Goal: Task Accomplishment & Management: Manage account settings

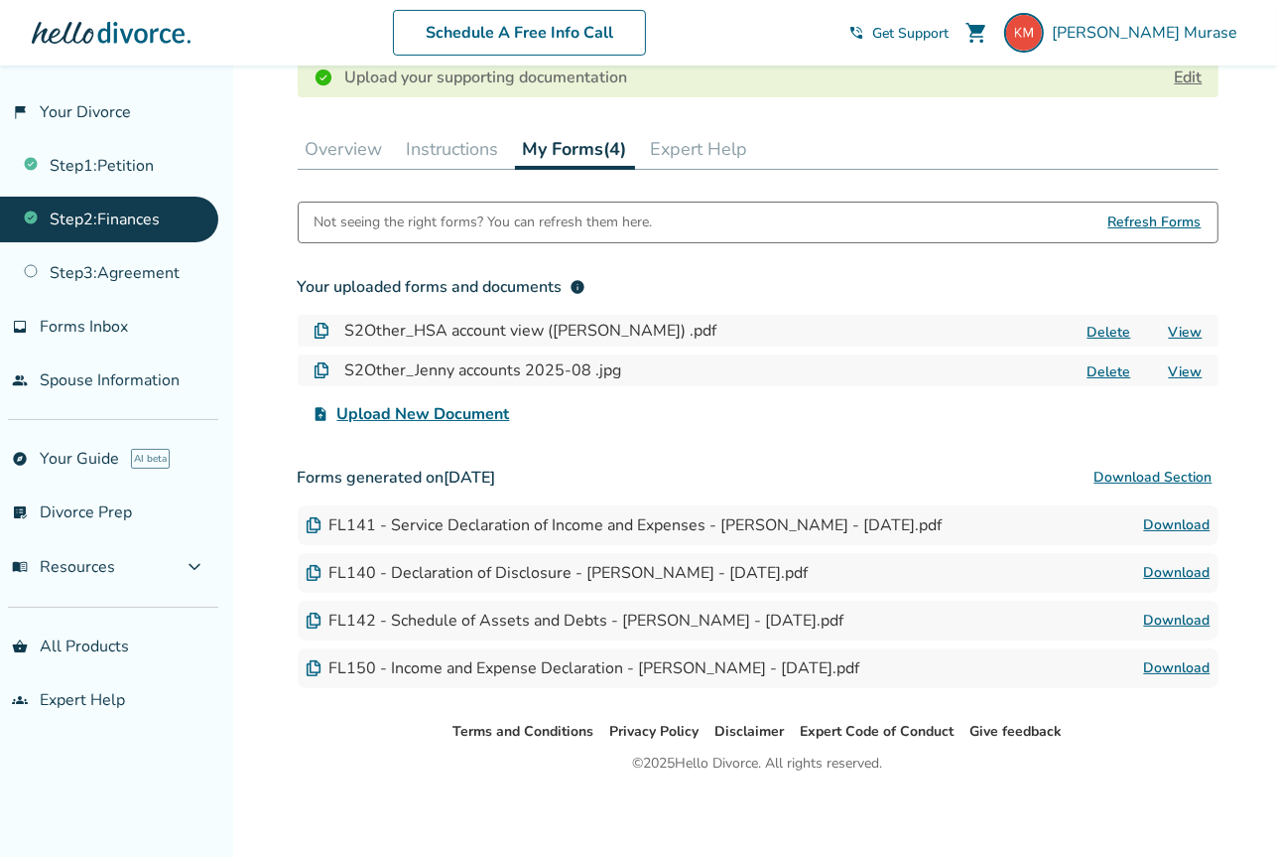
click at [424, 415] on span "Upload New Document" at bounding box center [423, 414] width 173 height 24
click at [0, 0] on input "upload_file Upload New Document" at bounding box center [0, 0] width 0 height 0
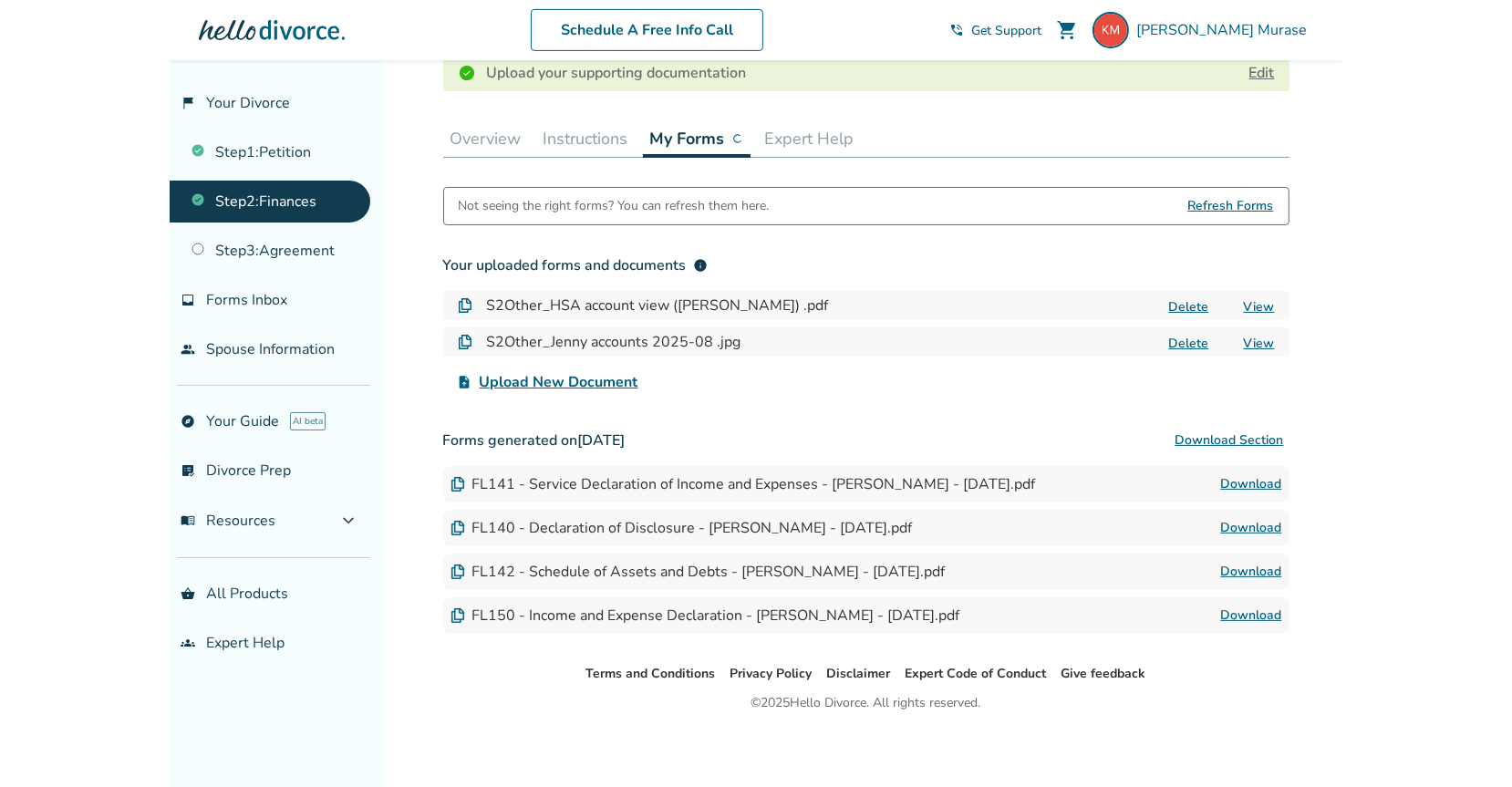
scroll to position [479, 0]
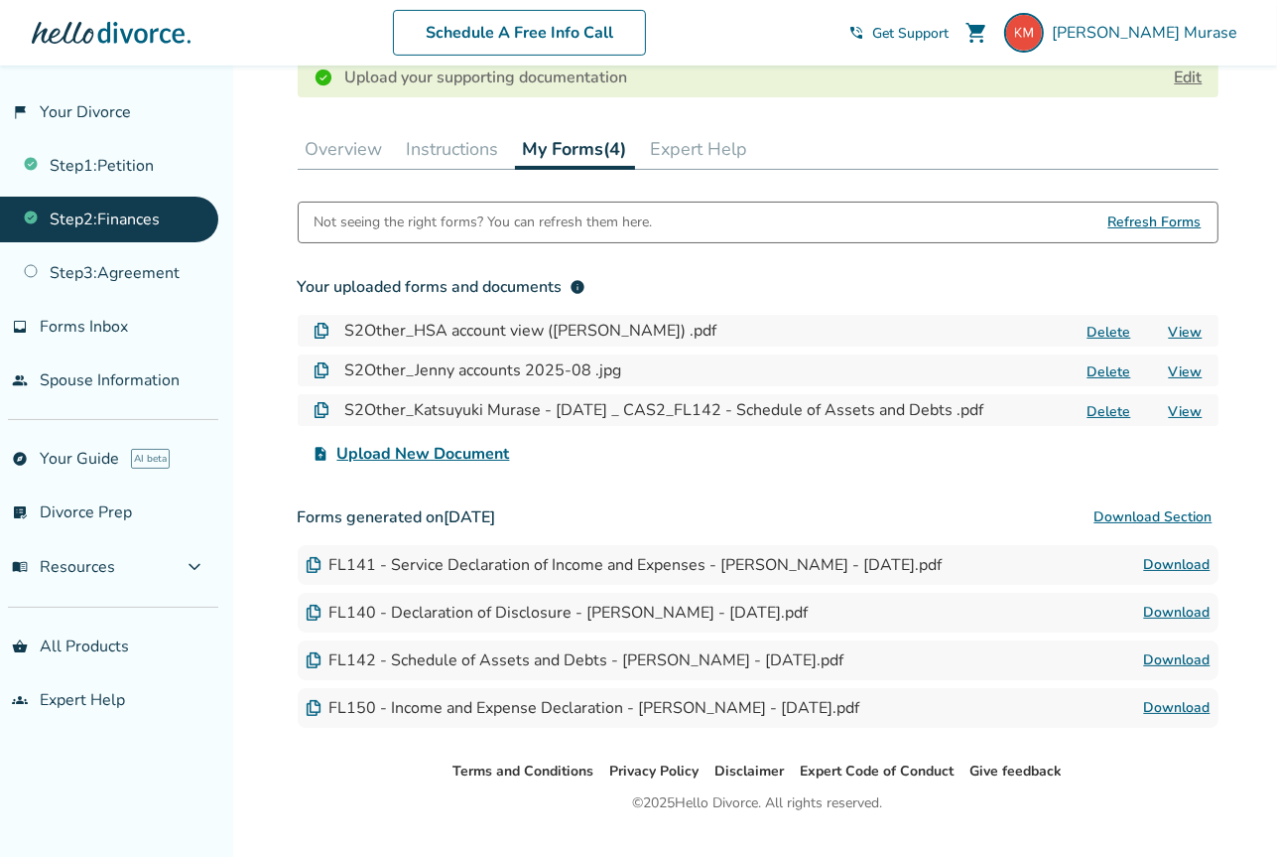
click at [466, 455] on span "Upload New Document" at bounding box center [423, 454] width 173 height 24
click at [0, 0] on input "upload_file Upload New Document" at bounding box center [0, 0] width 0 height 0
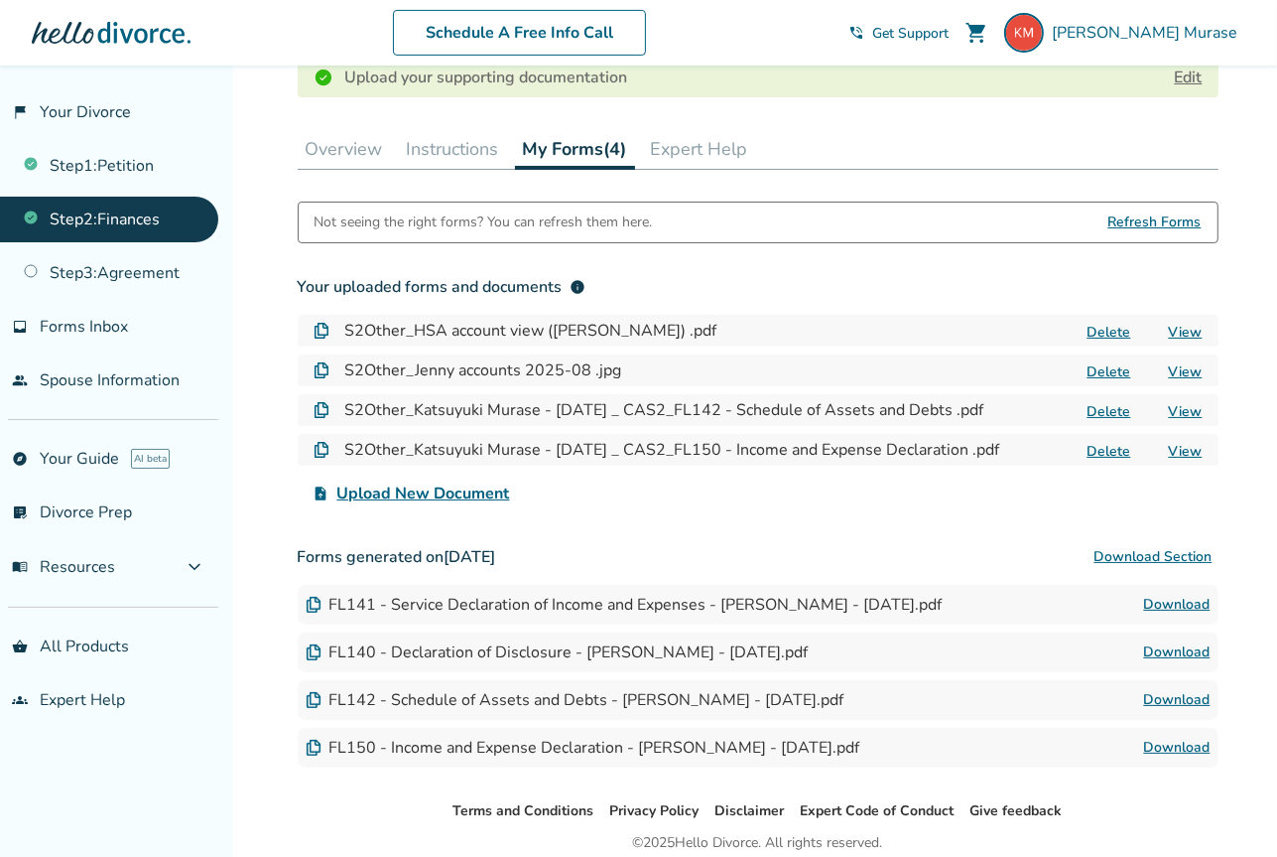
click at [410, 495] on span "Upload New Document" at bounding box center [423, 493] width 173 height 24
click at [0, 0] on input "upload_file Upload New Document" at bounding box center [0, 0] width 0 height 0
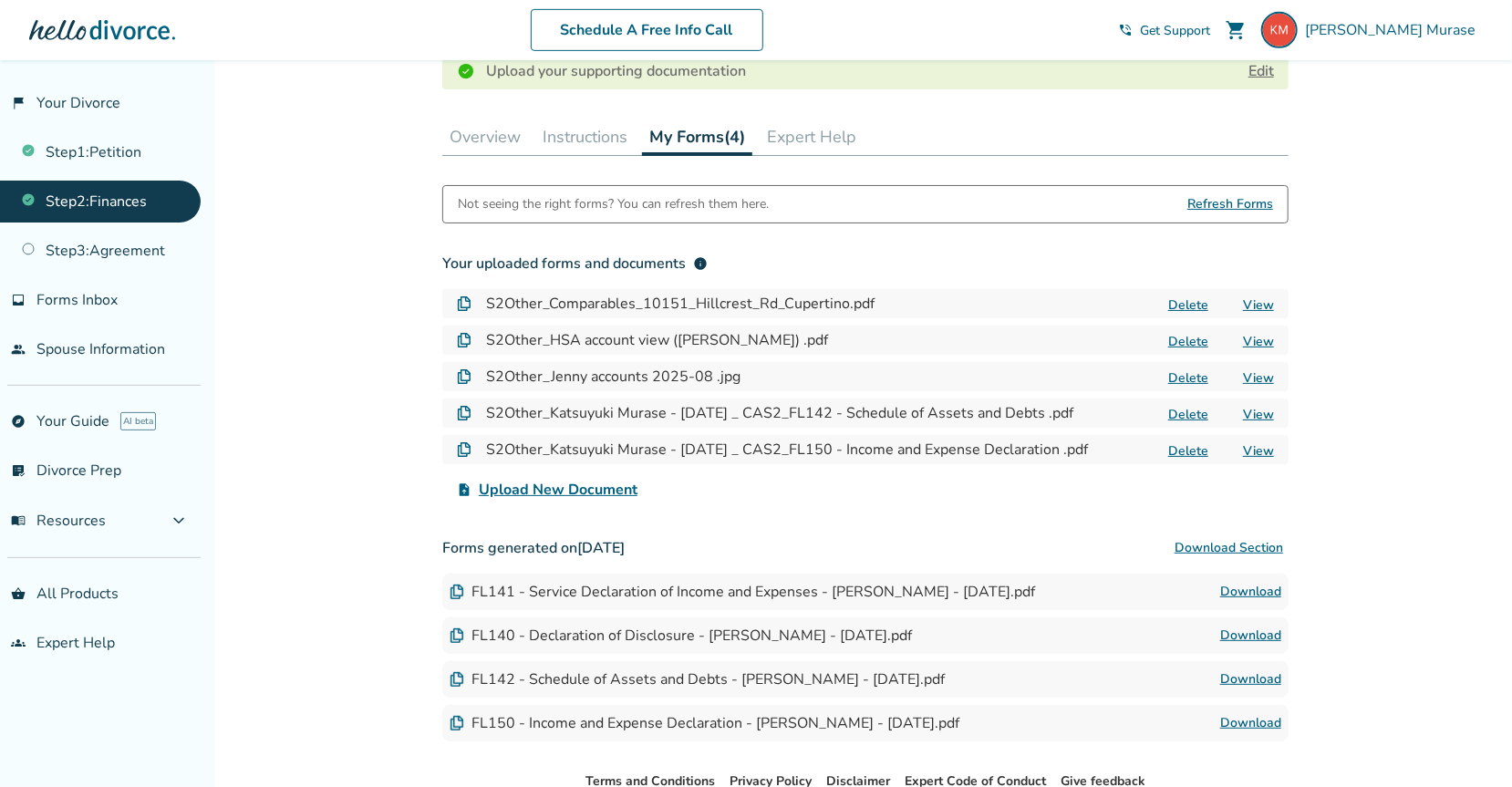
drag, startPoint x: 1120, startPoint y: 447, endPoint x: 439, endPoint y: 411, distance: 682.0
click at [439, 411] on div "Step 0 2 Share your financial information. Step Complete Your Step 2 forms have…" at bounding box center [865, 174] width 875 height 1189
copy div "S2Other_Katsuyuki Murase - [DATE] _ CAS2_FL142 - Schedule of Assets and Debts .…"
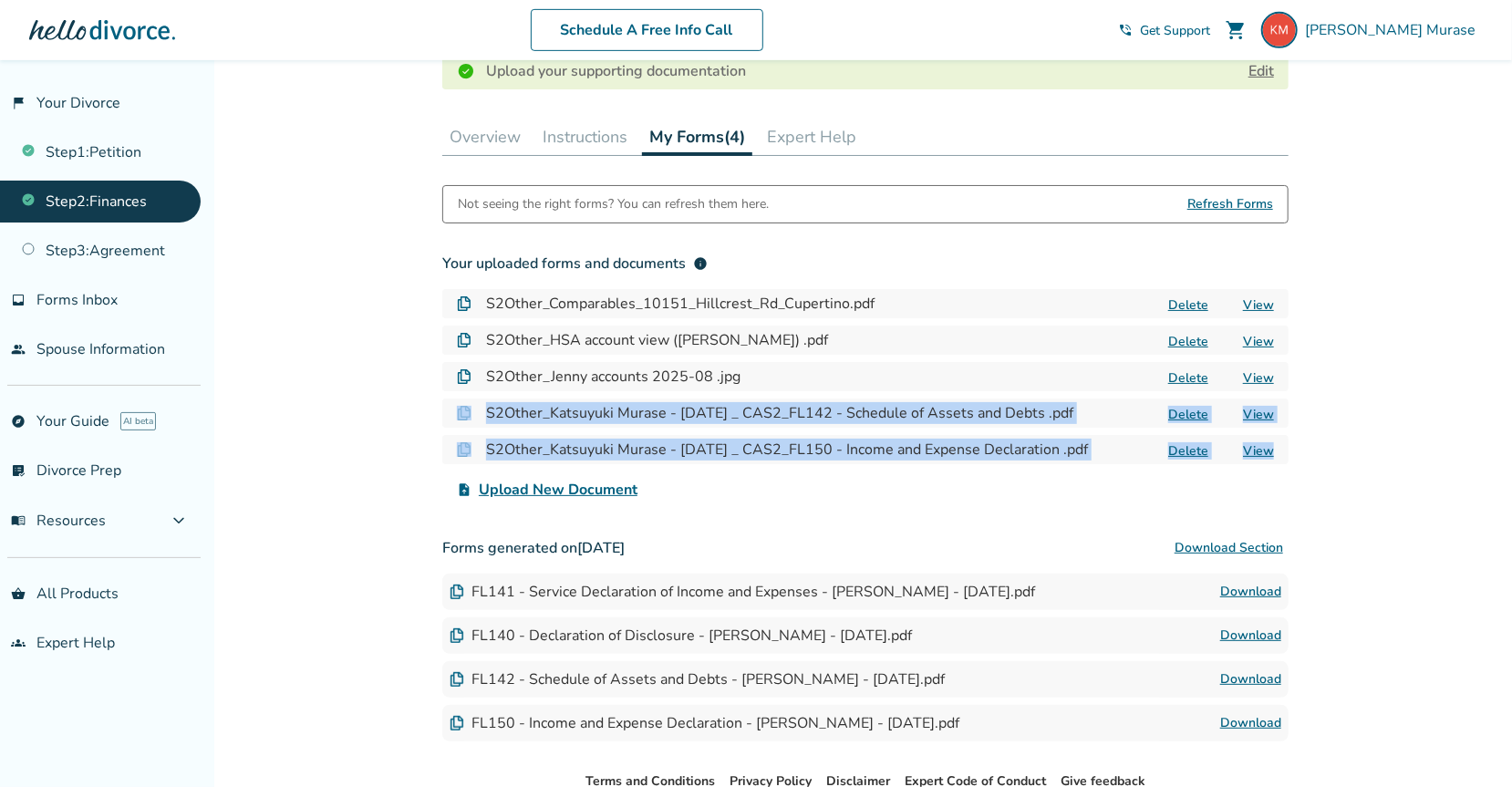
drag, startPoint x: 1281, startPoint y: 448, endPoint x: 459, endPoint y: 410, distance: 822.9
click at [459, 410] on div "Your uploaded forms and documents info S2Other_Comparables_10151_Hillcrest_Rd_C…" at bounding box center [864, 377] width 846 height 263
copy div "S2Other_Katsuyuki Murase - [DATE] _ CAS2_FL142 - Schedule of Assets and Debts .…"
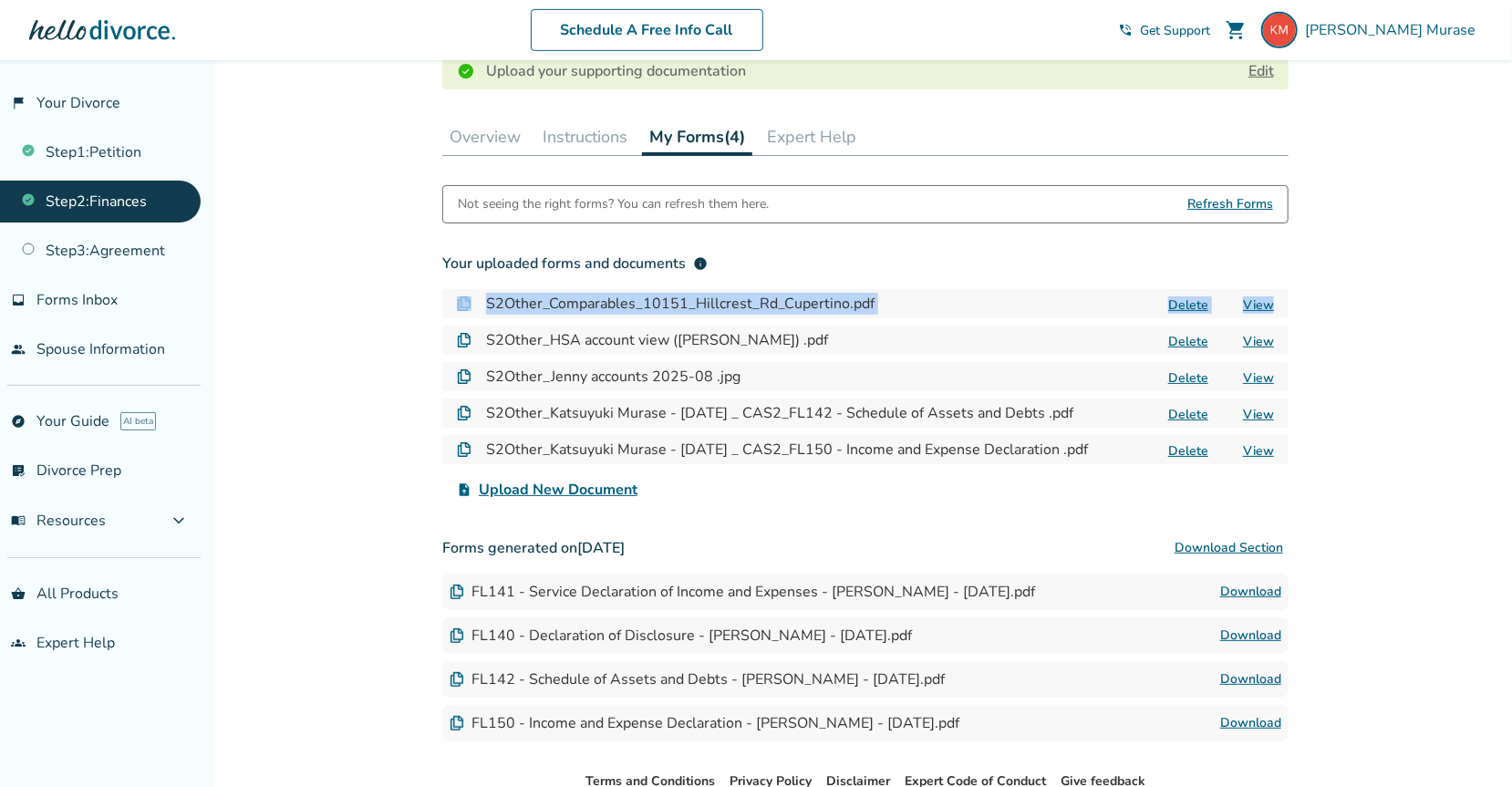
drag, startPoint x: 1289, startPoint y: 306, endPoint x: 436, endPoint y: 300, distance: 853.0
click at [436, 300] on div "Step 0 2 Share your financial information. Step Complete Your Step 2 forms have…" at bounding box center [865, 174] width 875 height 1189
copy div "S2Other_Comparables_10151_Hillcrest_Rd_Cupertino.pdf Delete View"
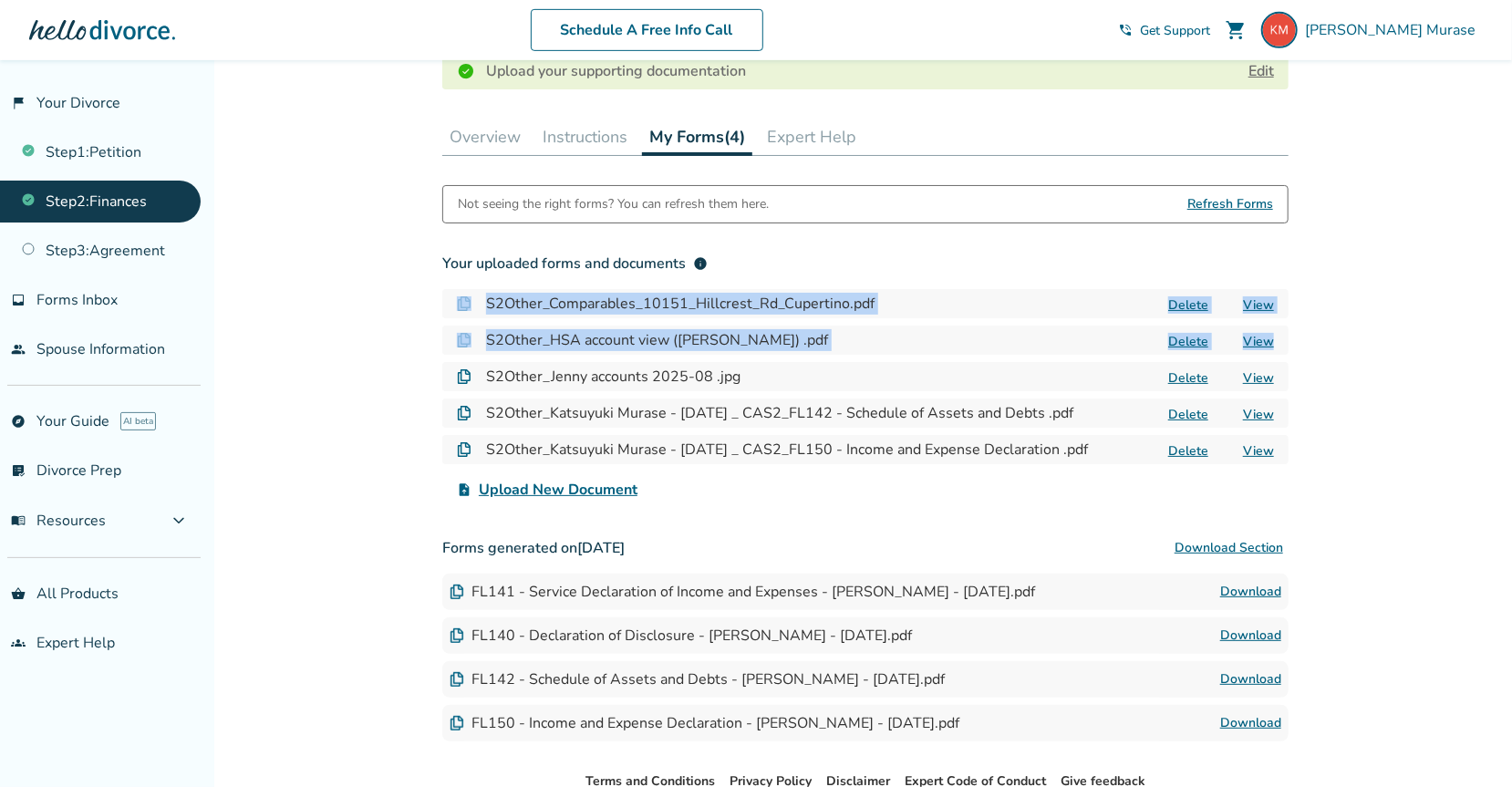
drag, startPoint x: 1284, startPoint y: 338, endPoint x: 389, endPoint y: 302, distance: 895.7
click at [389, 302] on div "Added to cart Step 0 2 Share your financial information. Step Complete Your Ste…" at bounding box center [756, 239] width 1512 height 1317
copy div "S2Other_Comparables_10151_Hillcrest_Rd_Cupertino.pdf Delete View S2Other_HSA ac…"
click at [1172, 319] on div "Added to cart Step 0 2 Share your financial information. Step Complete Your Ste…" at bounding box center [756, 239] width 1512 height 1317
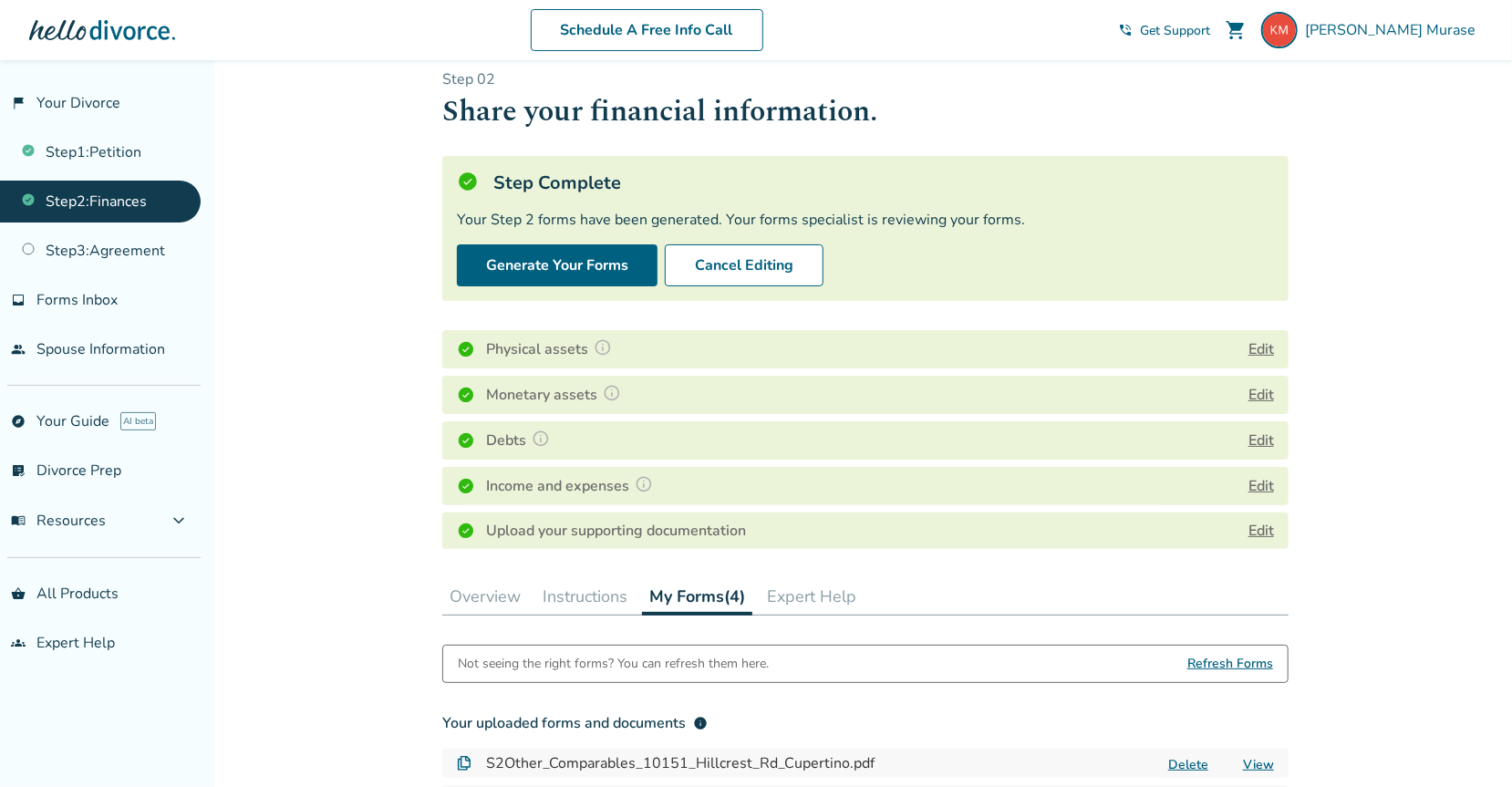
scroll to position [0, 0]
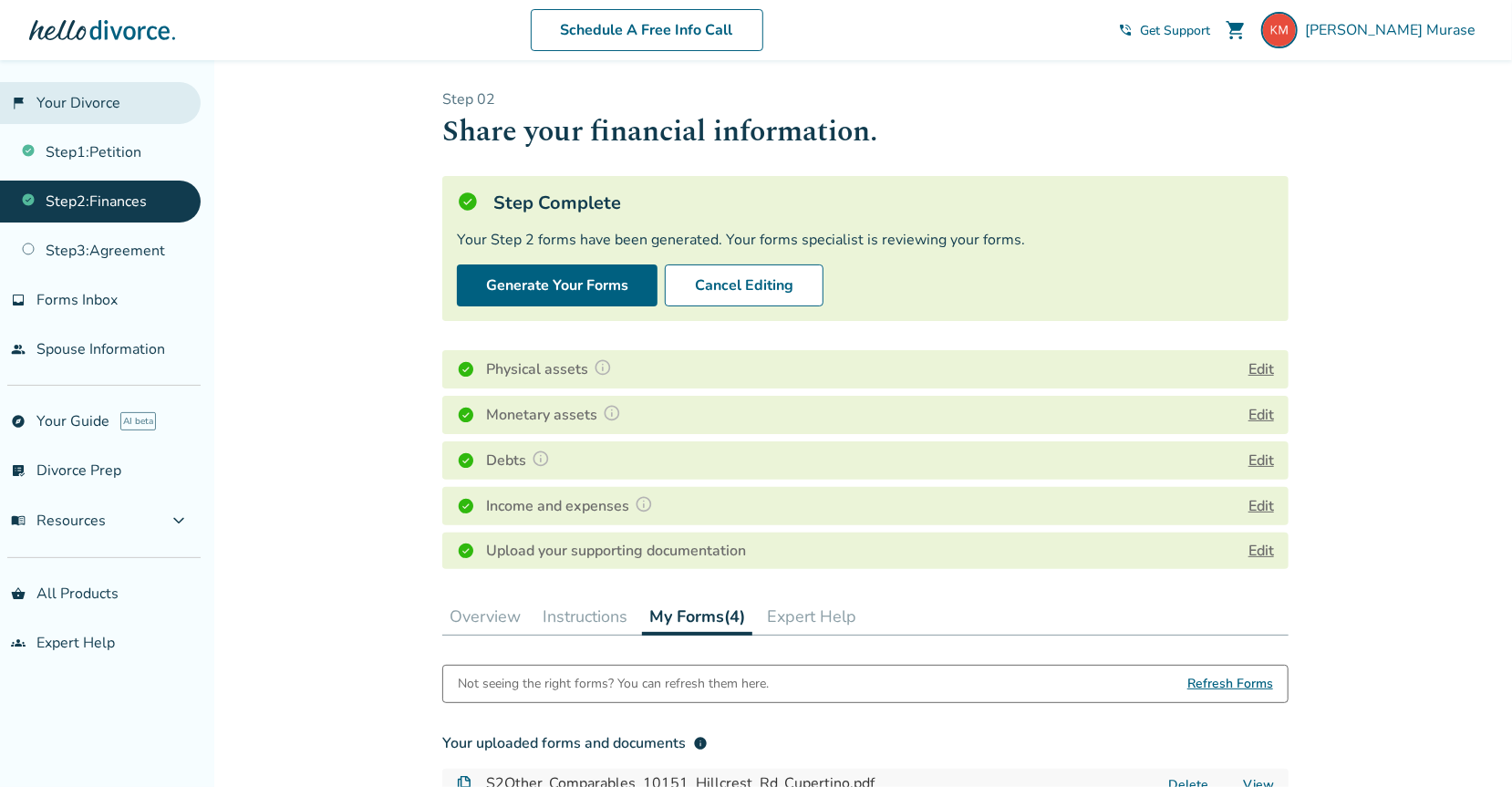
click at [80, 103] on link "flag_2 Your Divorce" at bounding box center [100, 103] width 200 height 42
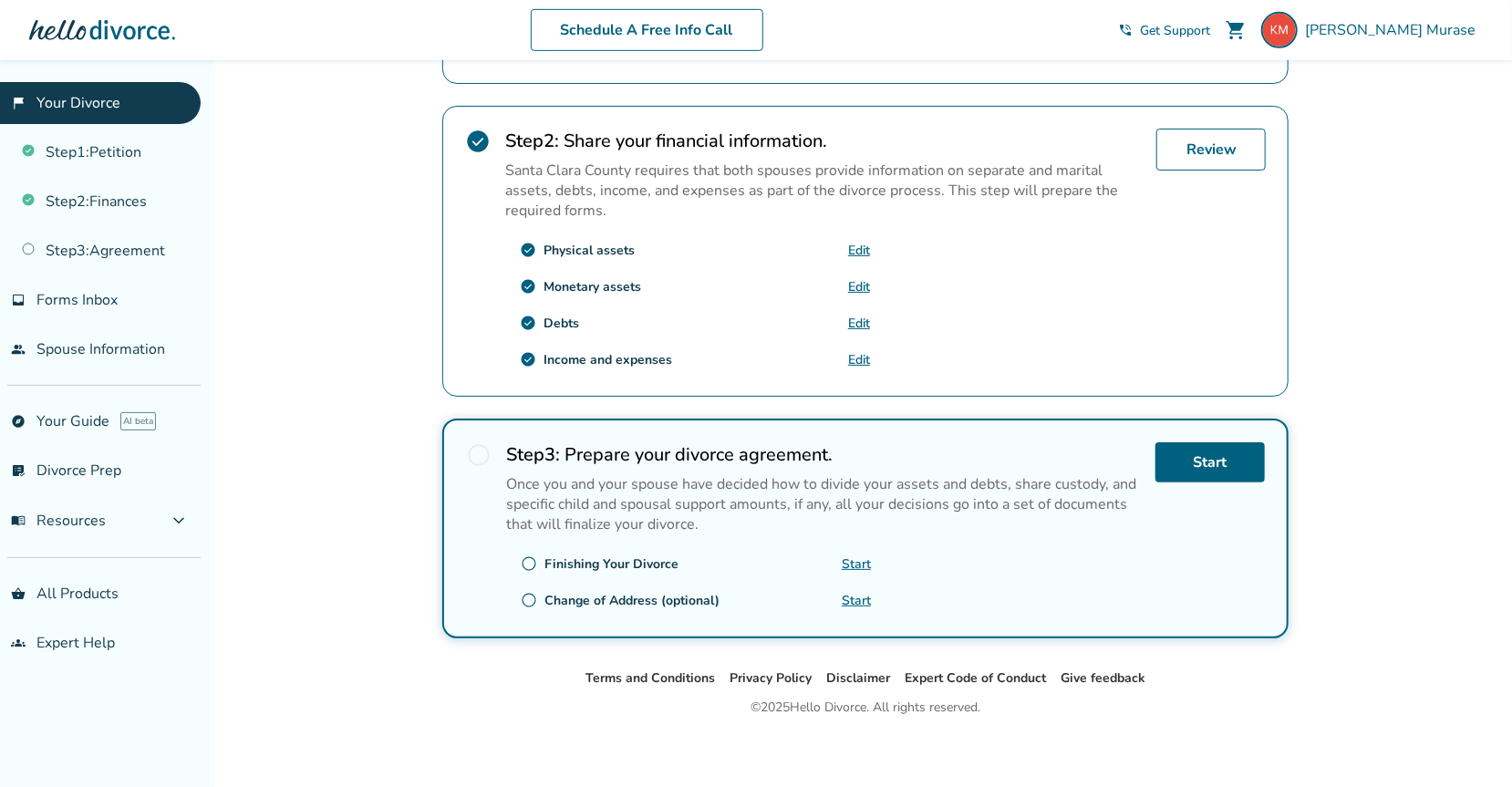
scroll to position [533, 0]
click at [1172, 36] on span "[PERSON_NAME]" at bounding box center [1394, 30] width 178 height 20
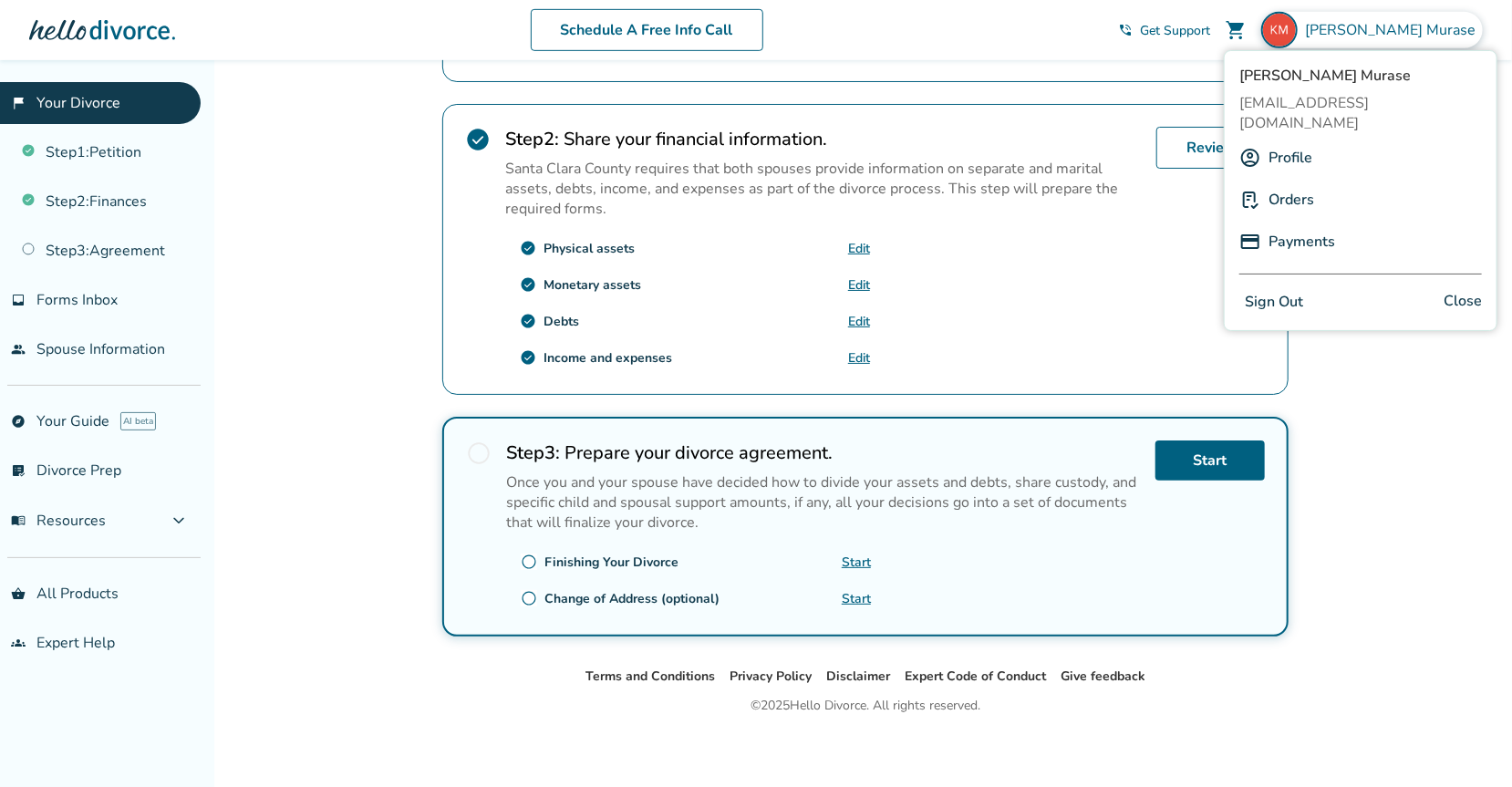
click at [1172, 289] on button "Sign Out" at bounding box center [1273, 302] width 69 height 27
